Goal: Answer question/provide support

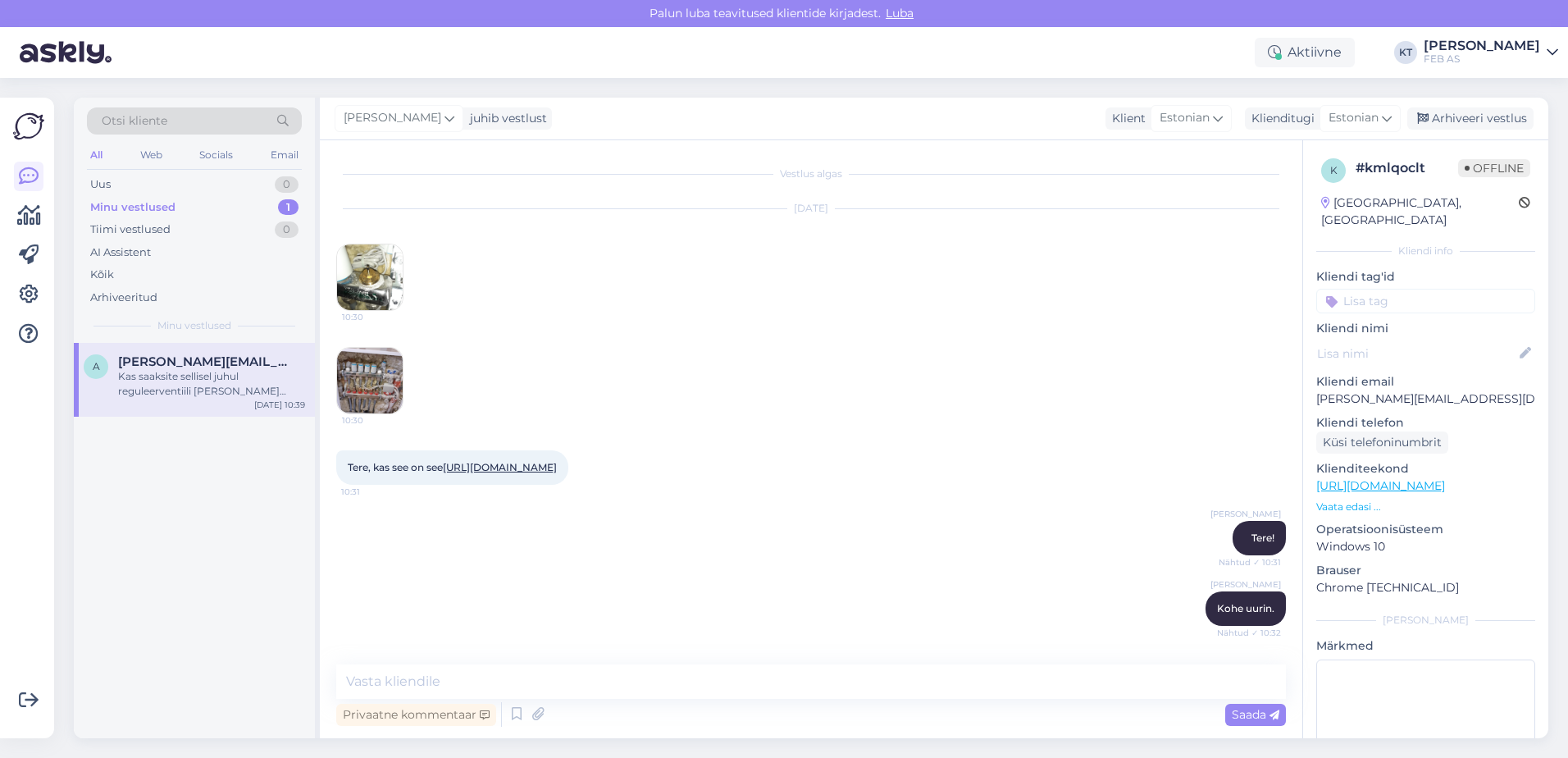
click at [108, 369] on div "a [EMAIL_ADDRESS][DOMAIN_NAME] Kas saaksite sellisel juhul reguleerventiili [PE…" at bounding box center [194, 376] width 222 height 44
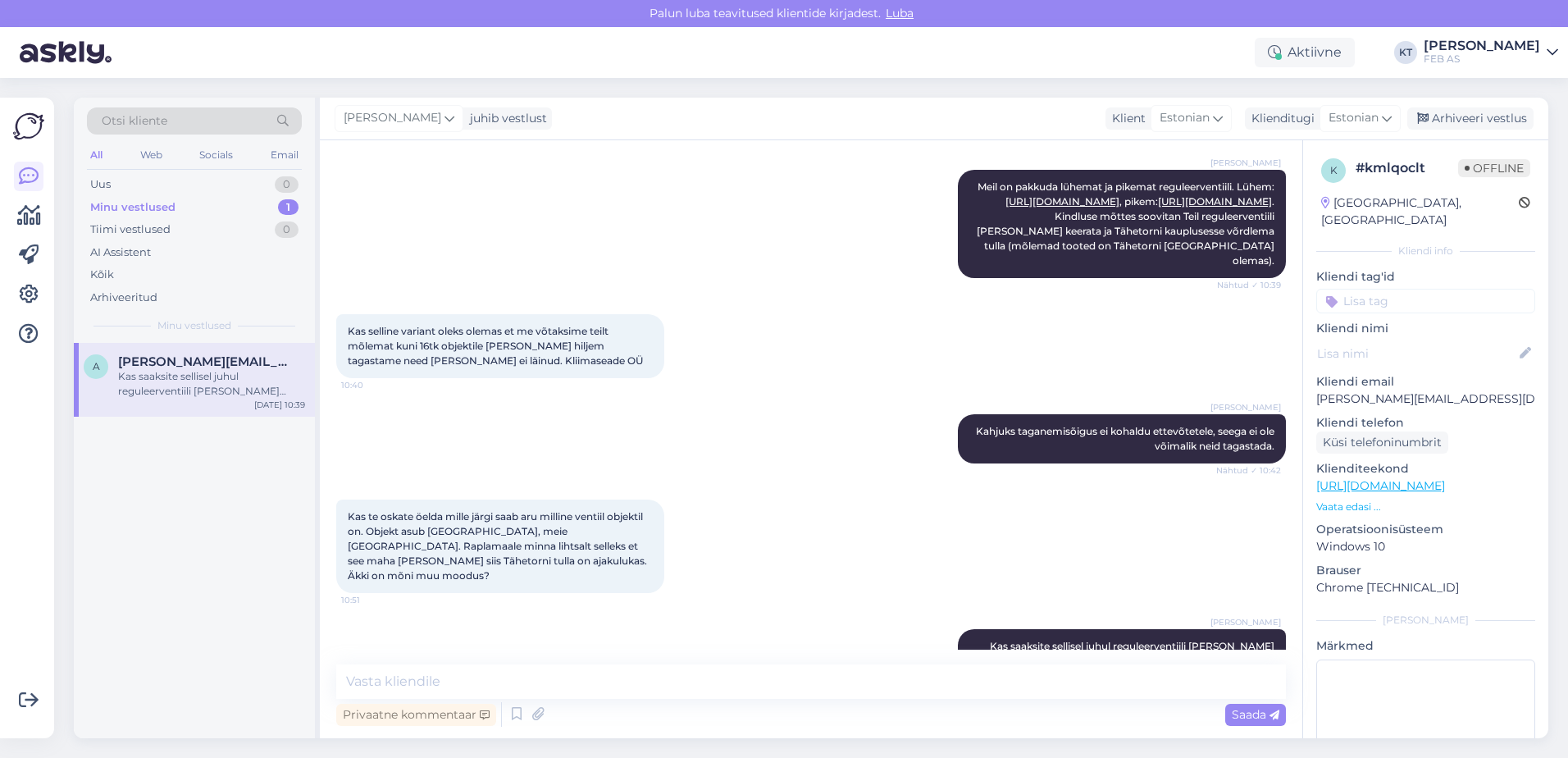
scroll to position [553, 0]
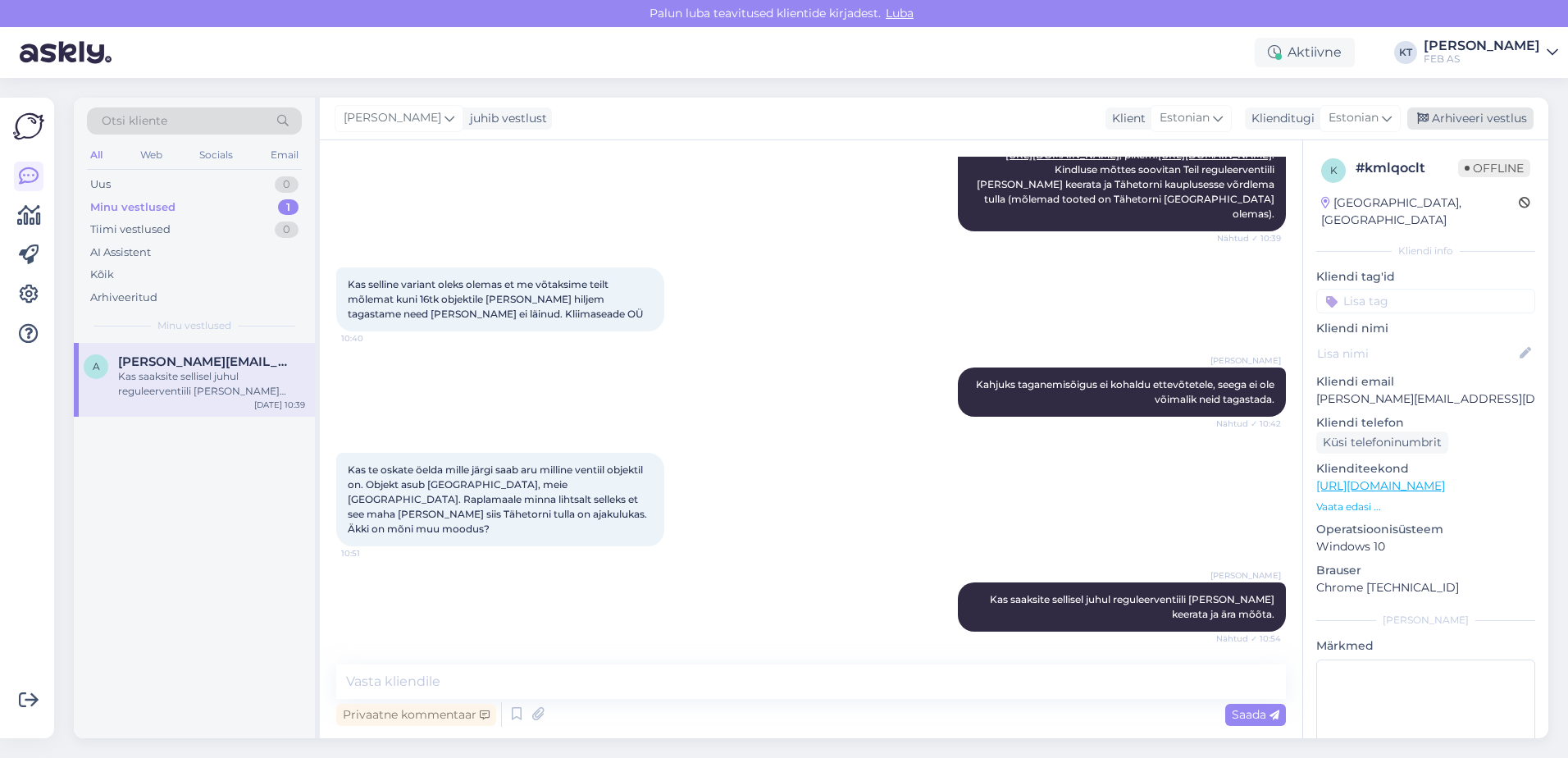
click at [1486, 119] on div "Arhiveeri vestlus" at bounding box center [1470, 118] width 126 height 23
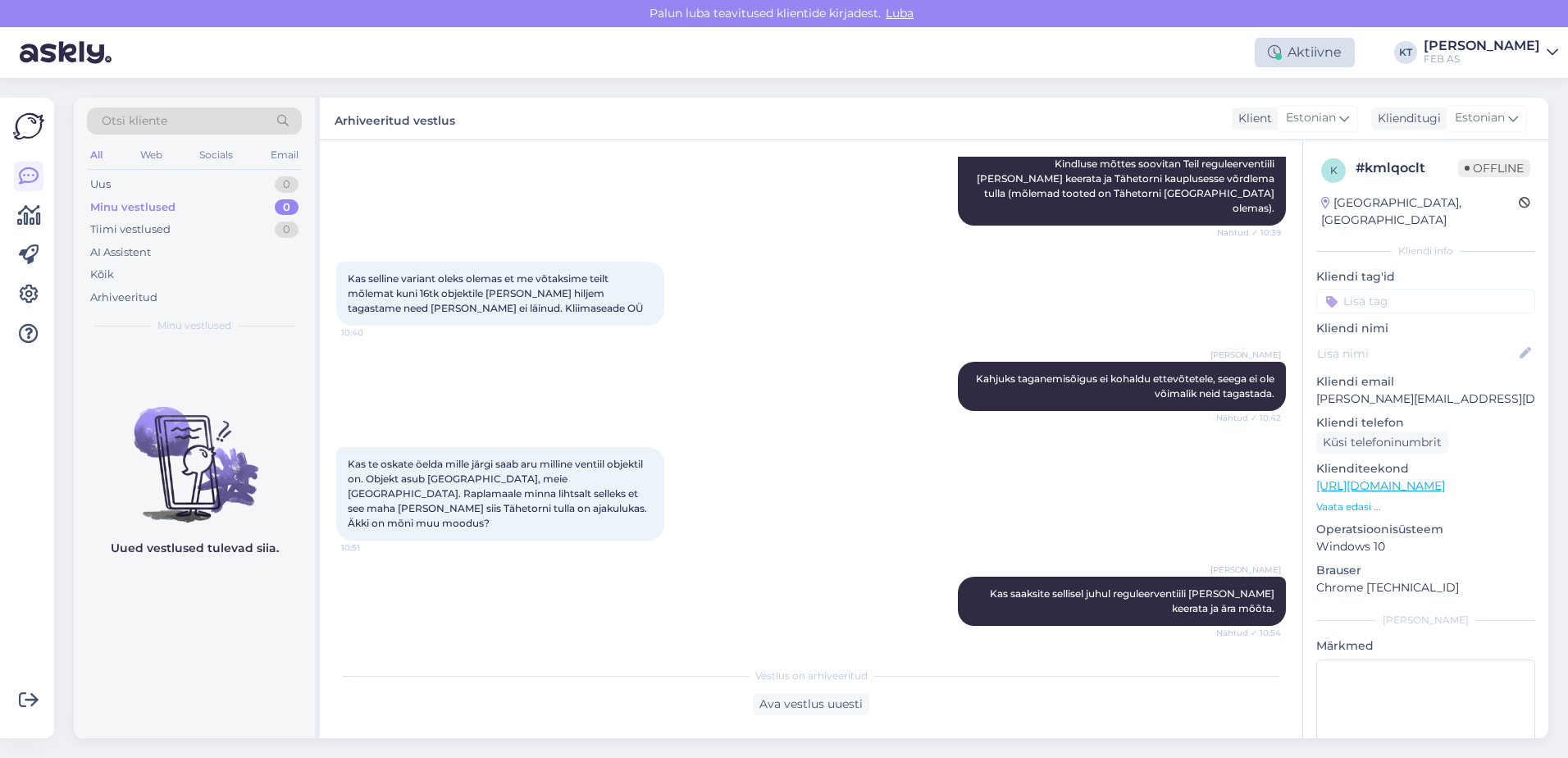
click at [1309, 54] on div "Aktiivne" at bounding box center [1305, 52] width 101 height 29
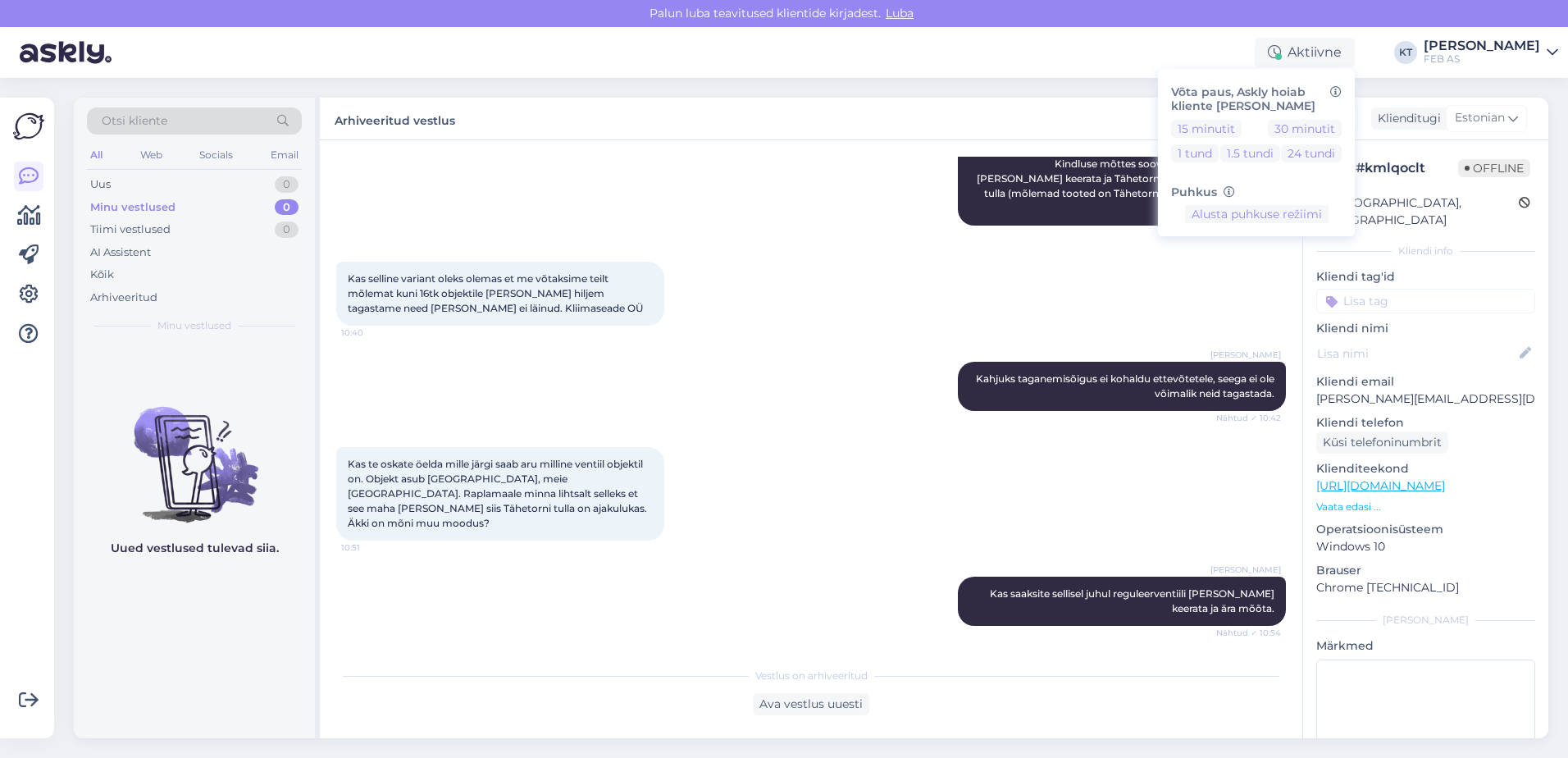
click at [1101, 91] on div "Otsi kliente All Web Socials Email Uus 0 Minu vestlused 0 Tiimi vestlused 0 AI …" at bounding box center [815, 418] width 1504 height 680
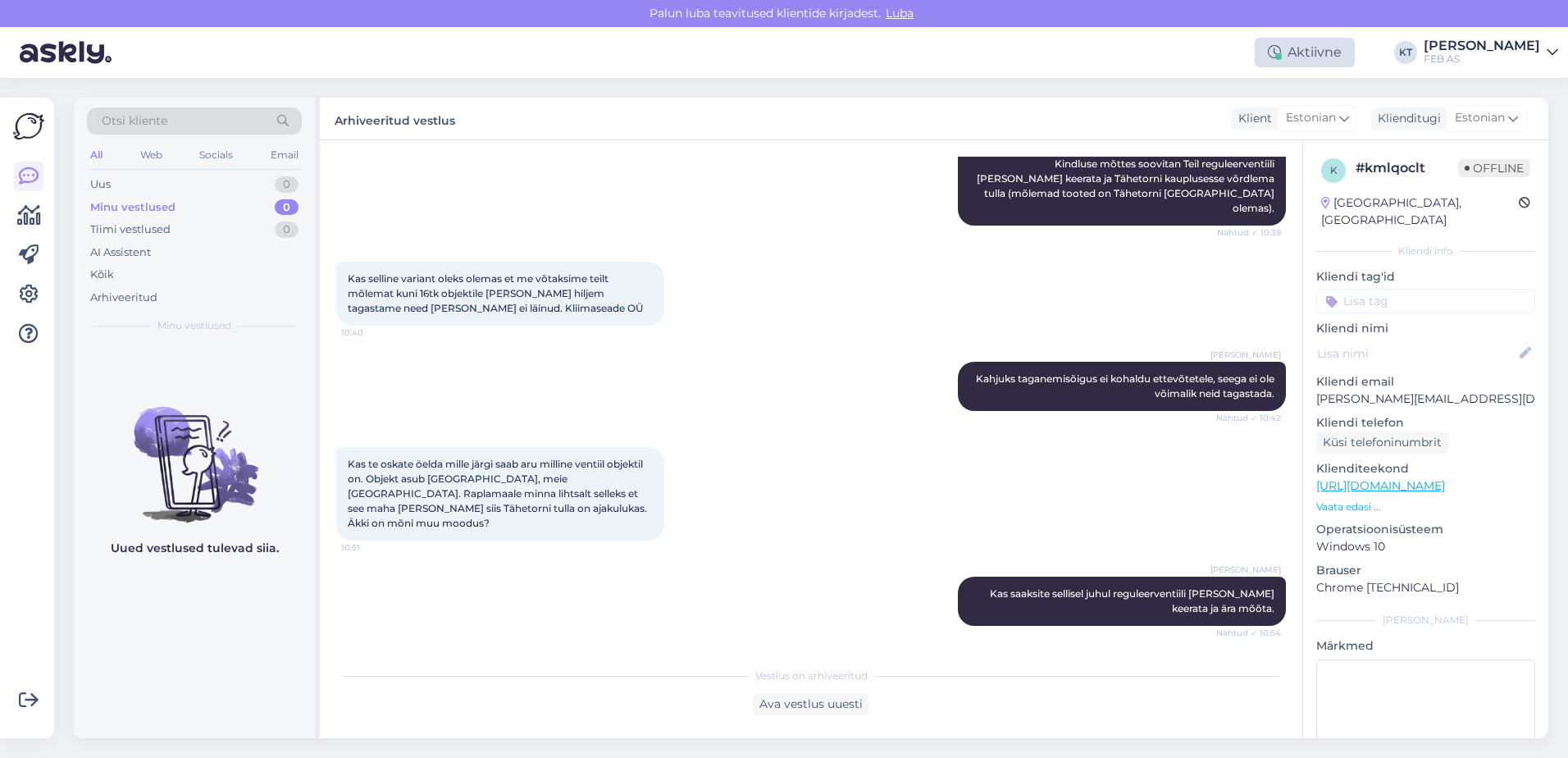
click at [1316, 54] on div "Aktiivne" at bounding box center [1305, 52] width 101 height 29
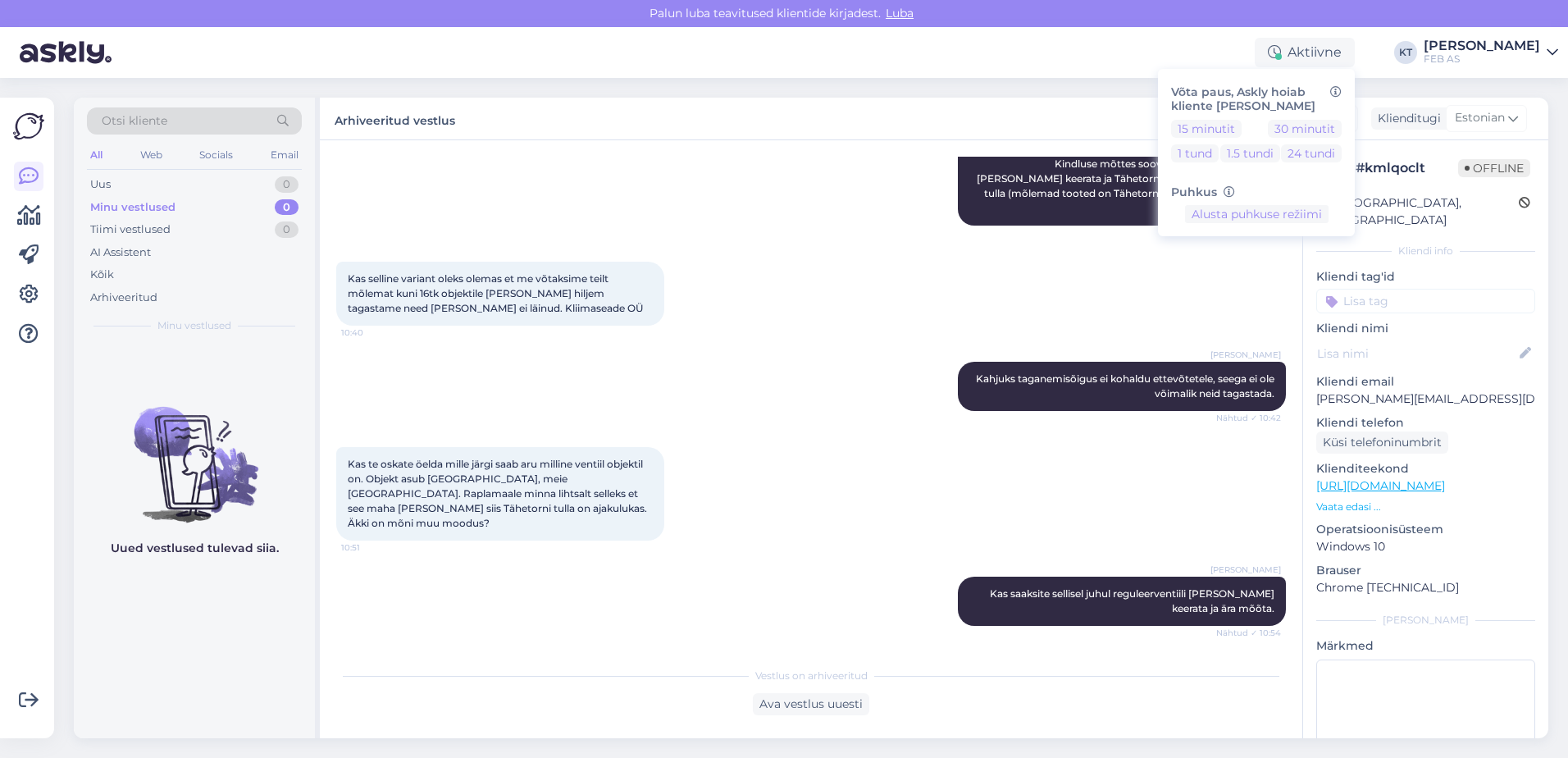
click at [1057, 54] on div "Aktiivne Võta paus, Askly hoiab kliente sinu lehel 15 minutit 30 minutit 1 tund…" at bounding box center [784, 53] width 1568 height 51
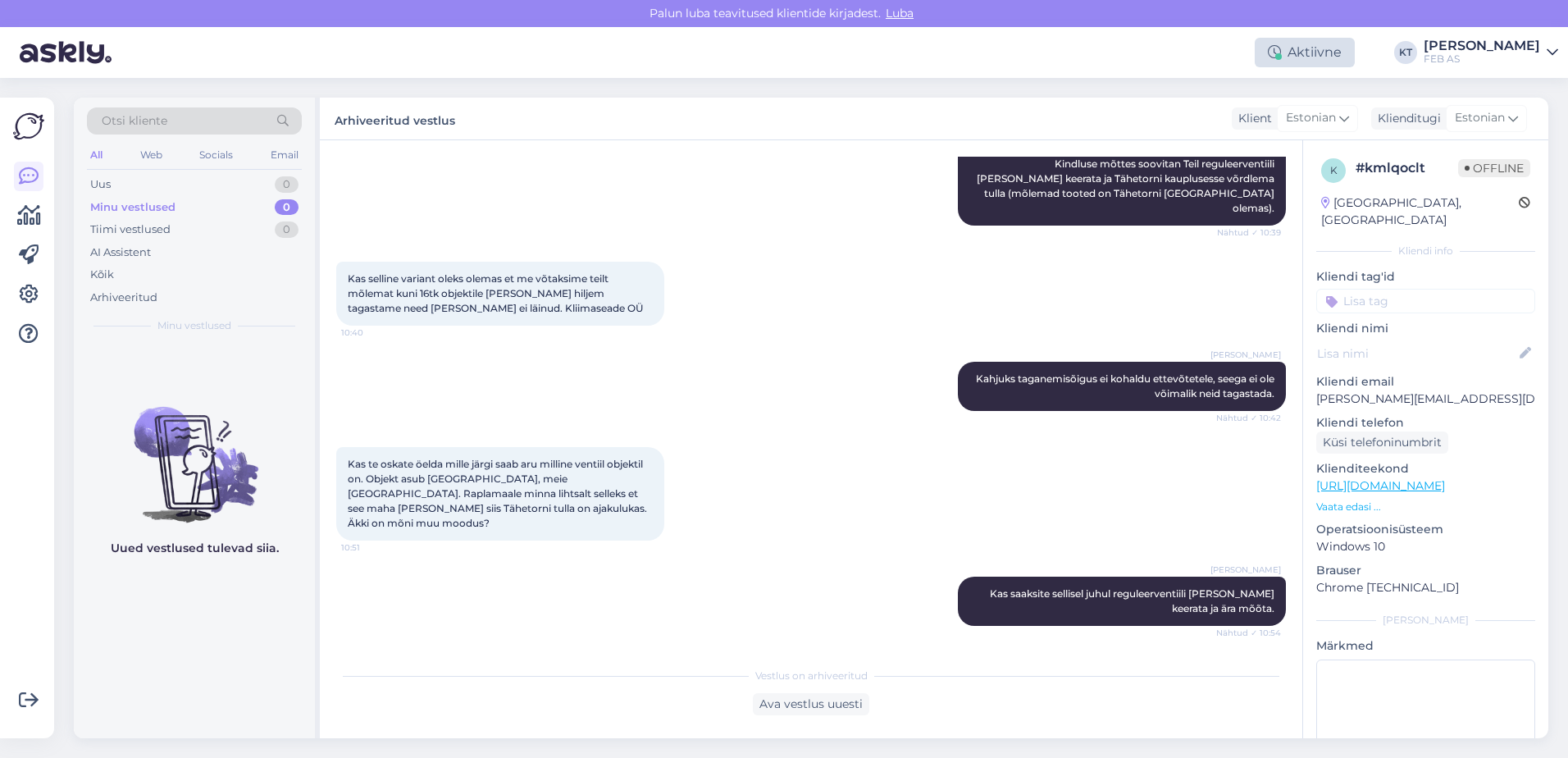
click at [1294, 42] on div "Aktiivne" at bounding box center [1305, 52] width 101 height 29
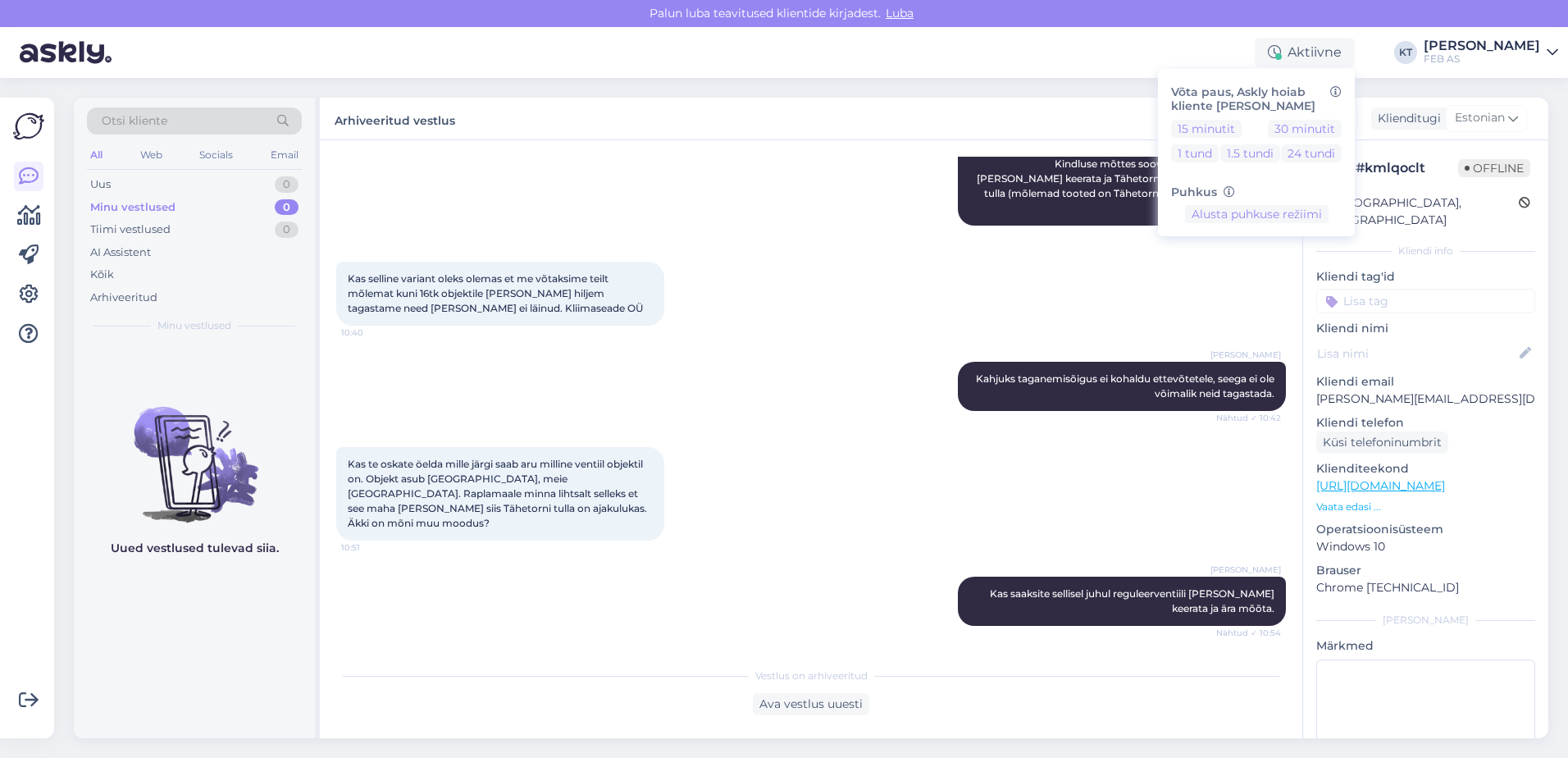
click at [1082, 115] on div "Arhiveeritud vestlus Klient Estonian Klienditugi Estonian" at bounding box center [934, 118] width 1229 height 42
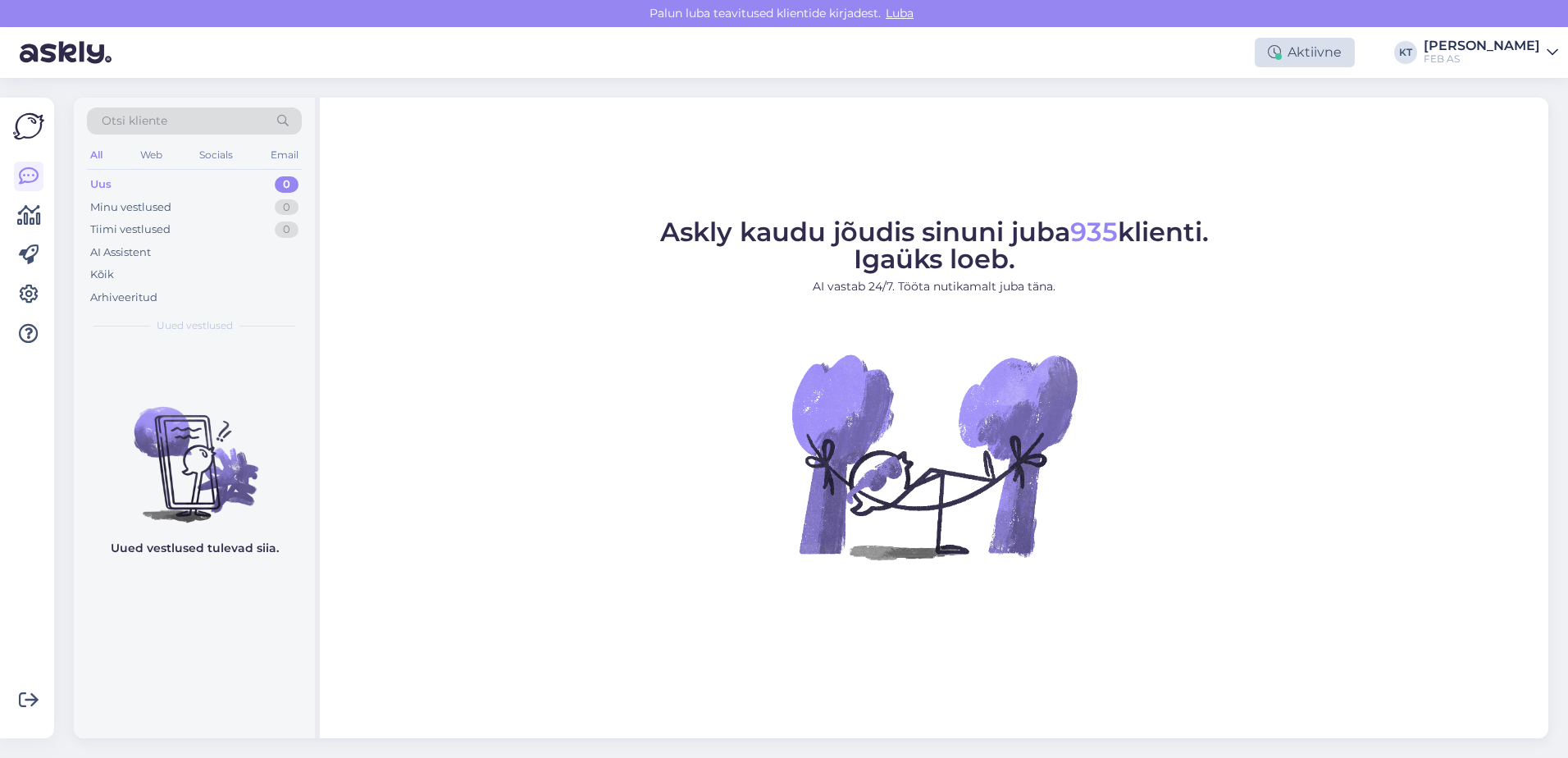
click at [1274, 54] on div "Aktiivne" at bounding box center [1305, 52] width 101 height 29
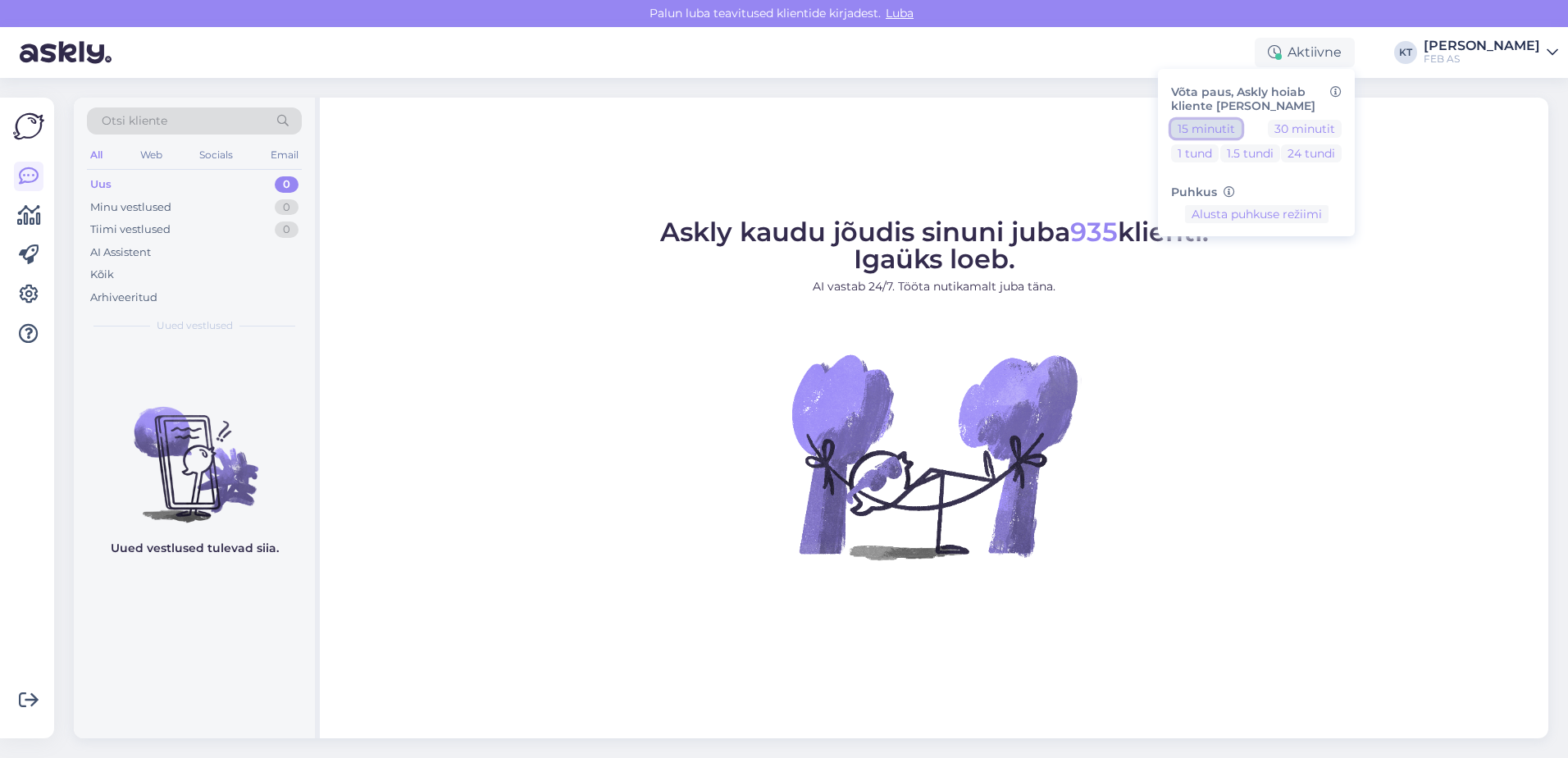
click at [1229, 127] on button "15 minutit" at bounding box center [1206, 128] width 70 height 18
click at [1050, 119] on div "Askly kaudu jõudis sinuni juba 935 klienti. Igaüks loeb. AI vastab 24/7. Tööta …" at bounding box center [934, 418] width 1229 height 641
